Goal: Information Seeking & Learning: Understand process/instructions

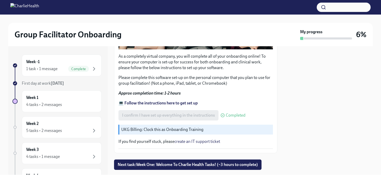
scroll to position [170, 0]
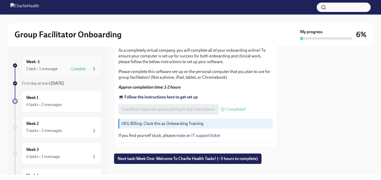
click at [77, 66] on div "Complete" at bounding box center [78, 69] width 21 height 6
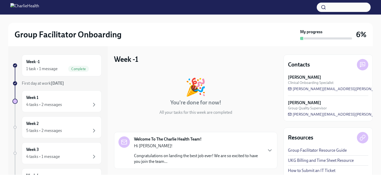
scroll to position [48, 0]
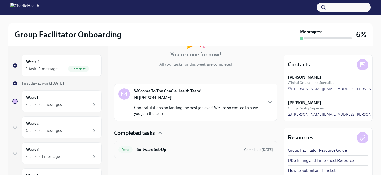
click at [210, 149] on h6 "Software Set-Up" at bounding box center [188, 150] width 103 height 6
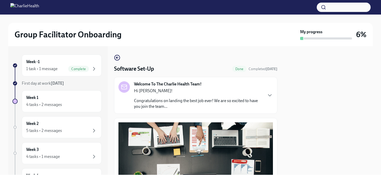
click at [235, 86] on div "Welcome To The Charlie Health Team! Hi Sammi! Congratulations on landing the be…" at bounding box center [198, 95] width 129 height 28
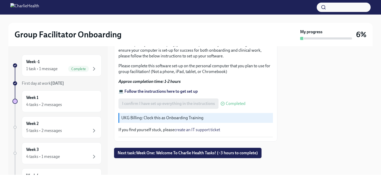
scroll to position [443, 0]
click at [196, 121] on p "UKG Billing: Clock this as Onboarding Training" at bounding box center [196, 118] width 150 height 6
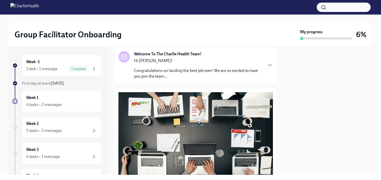
scroll to position [176, 0]
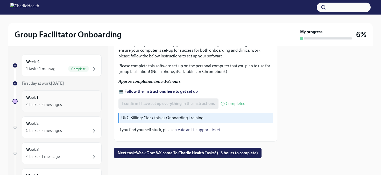
click at [79, 100] on div "Week 1 4 tasks • 2 messages" at bounding box center [61, 101] width 71 height 13
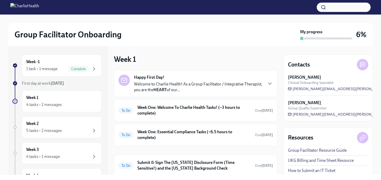
click at [246, 83] on p "Welcome to Charlie Health! As a Group Facilitator / Integrative Therapist, you …" at bounding box center [198, 86] width 129 height 11
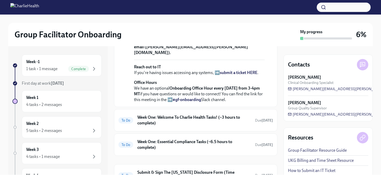
scroll to position [212, 0]
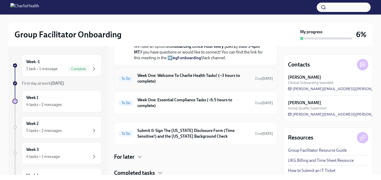
click at [247, 84] on h6 "Week One: Welcome To Charlie Health Tasks! (~3 hours to complete)" at bounding box center [194, 78] width 114 height 11
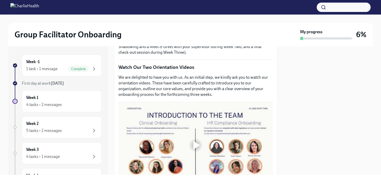
scroll to position [229, 0]
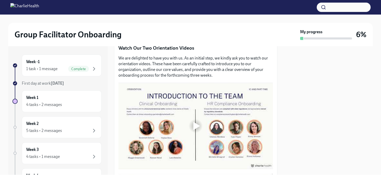
click at [199, 130] on div at bounding box center [196, 125] width 17 height 17
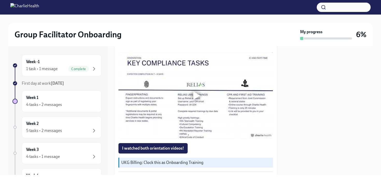
scroll to position [350, 0]
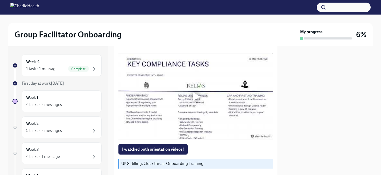
click at [197, 98] on div at bounding box center [196, 96] width 7 height 8
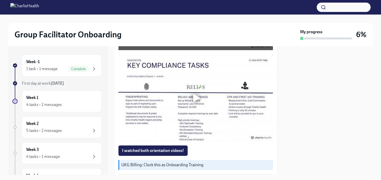
scroll to position [351, 0]
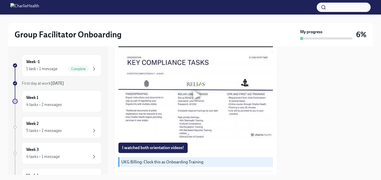
click at [197, 93] on div at bounding box center [196, 95] width 7 height 8
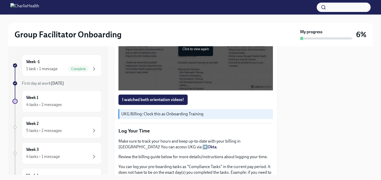
scroll to position [408, 0]
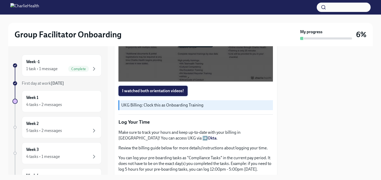
click at [168, 90] on span "I watched both orientation videos!" at bounding box center [153, 90] width 62 height 5
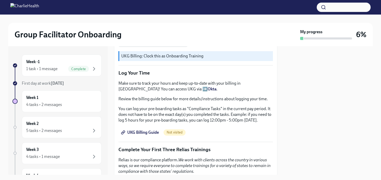
scroll to position [458, 0]
click at [169, 132] on span "Not visited" at bounding box center [175, 132] width 22 height 4
click at [146, 132] on span "UKG Billing Guide" at bounding box center [140, 131] width 37 height 5
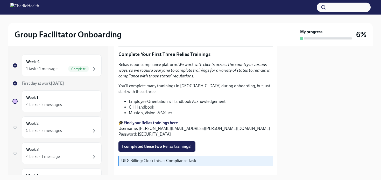
scroll to position [548, 0]
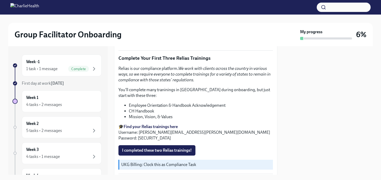
click at [160, 127] on strong "Find your Relias trainings here" at bounding box center [151, 126] width 54 height 5
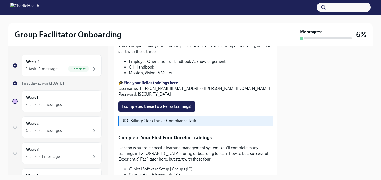
scroll to position [592, 0]
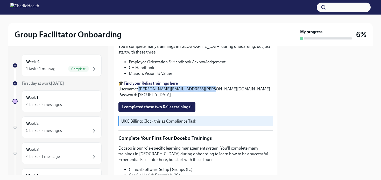
drag, startPoint x: 207, startPoint y: 88, endPoint x: 138, endPoint y: 88, distance: 69.8
click at [138, 88] on p "🎓 Find your Relias trainings here Username: [PERSON_NAME][EMAIL_ADDRESS][PERSON…" at bounding box center [196, 88] width 155 height 17
copy p "[PERSON_NAME][EMAIL_ADDRESS][PERSON_NAME][DOMAIN_NAME]"
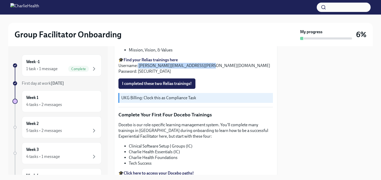
scroll to position [616, 0]
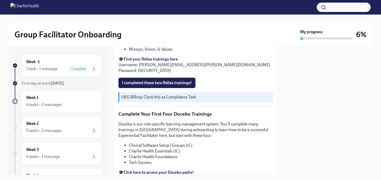
click at [153, 71] on p "🎓 Find your Relias trainings here Username: [PERSON_NAME][EMAIL_ADDRESS][PERSON…" at bounding box center [196, 64] width 155 height 17
drag, startPoint x: 154, startPoint y: 70, endPoint x: 138, endPoint y: 72, distance: 15.9
click at [138, 72] on p "🎓 Find your Relias trainings here Username: [PERSON_NAME][EMAIL_ADDRESS][PERSON…" at bounding box center [196, 64] width 155 height 17
copy p "ch1234"
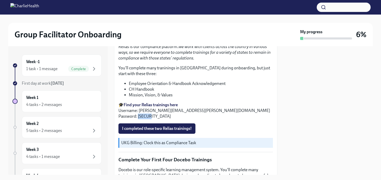
scroll to position [571, 0]
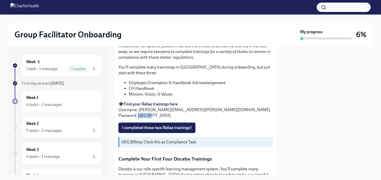
click at [157, 125] on span "I completed these two Relias trainings!" at bounding box center [157, 127] width 70 height 5
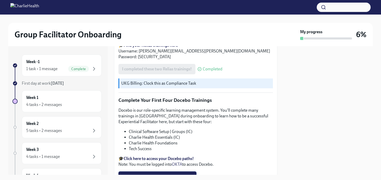
scroll to position [634, 0]
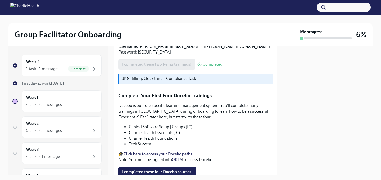
click at [178, 154] on strong "Click here to access your Docebo paths!" at bounding box center [159, 153] width 70 height 5
